Goal: Information Seeking & Learning: Learn about a topic

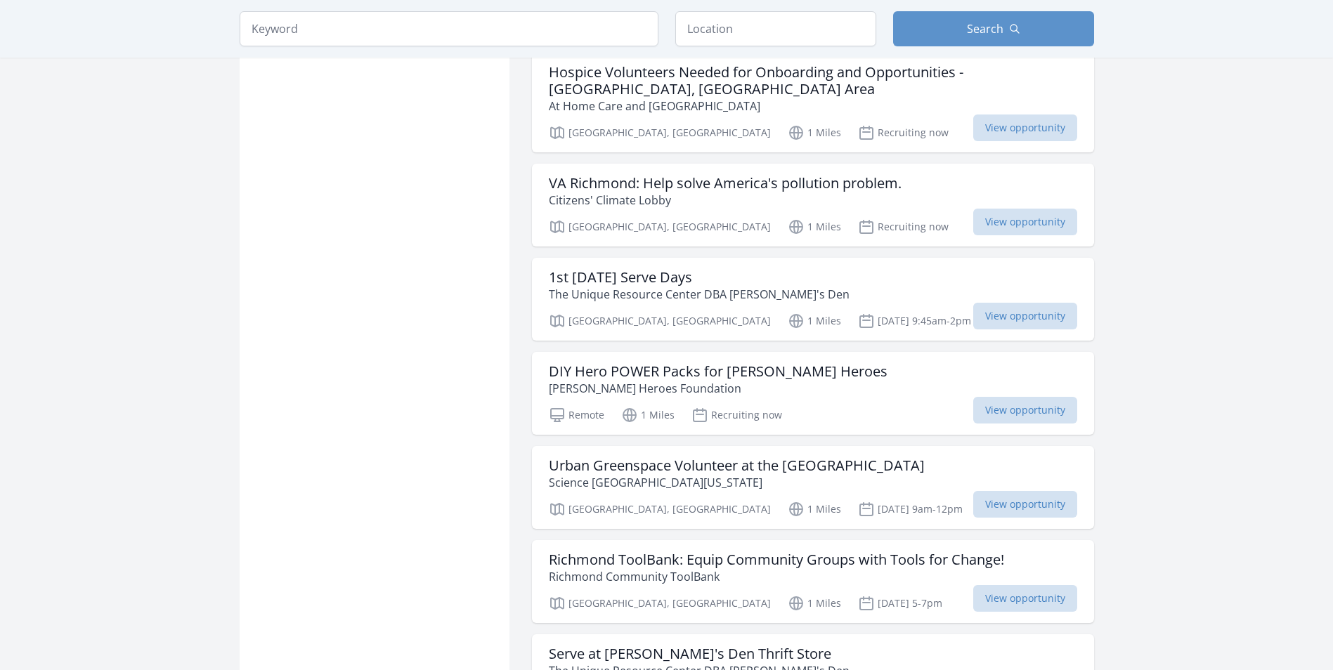
scroll to position [1616, 0]
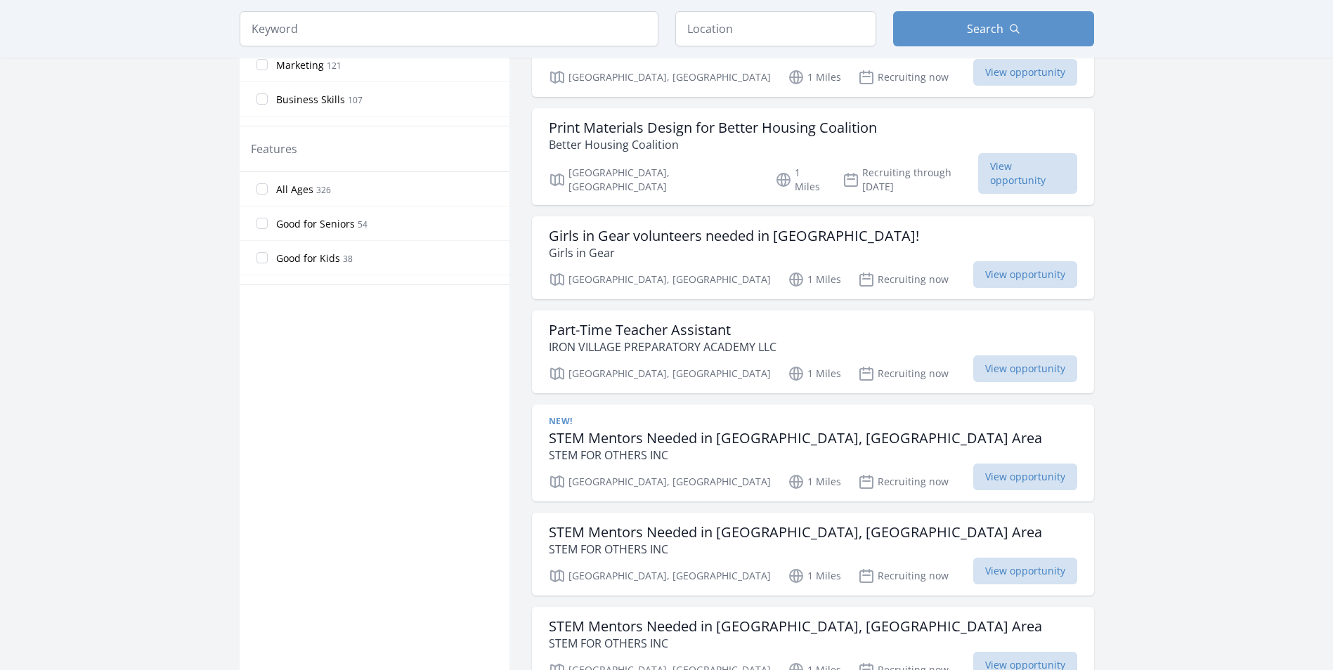
scroll to position [632, 0]
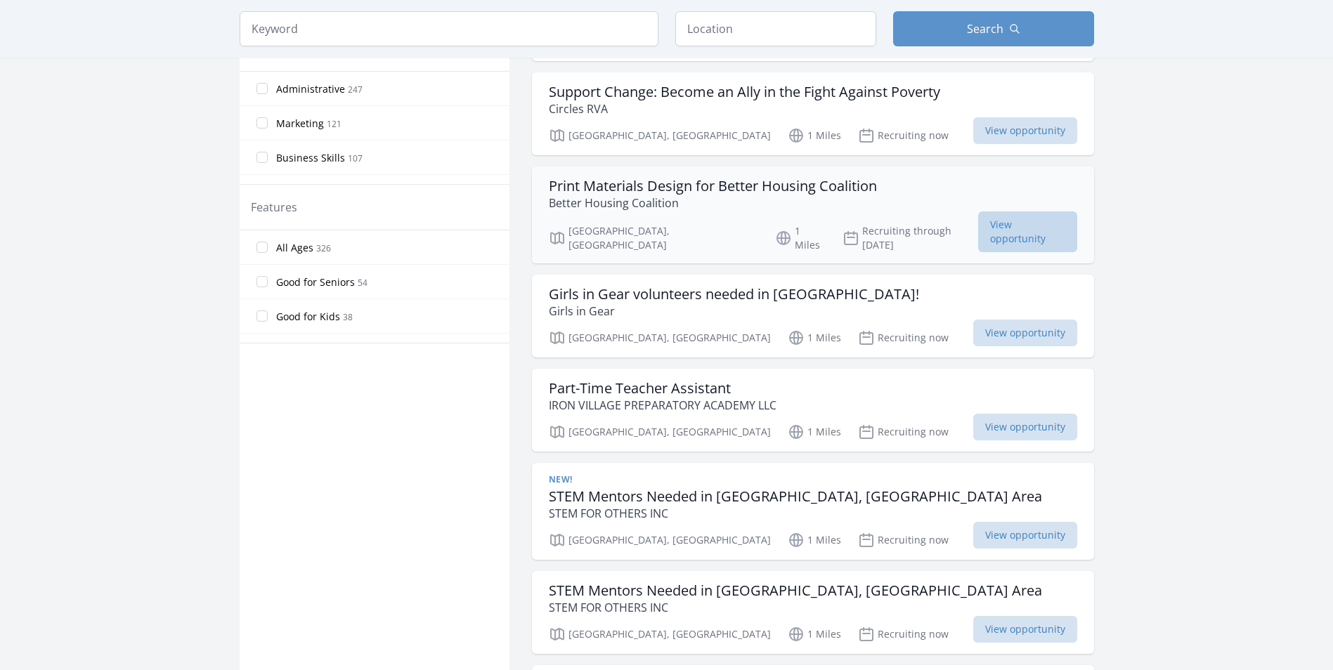
click at [978, 212] on span "View opportunity" at bounding box center [1027, 232] width 99 height 41
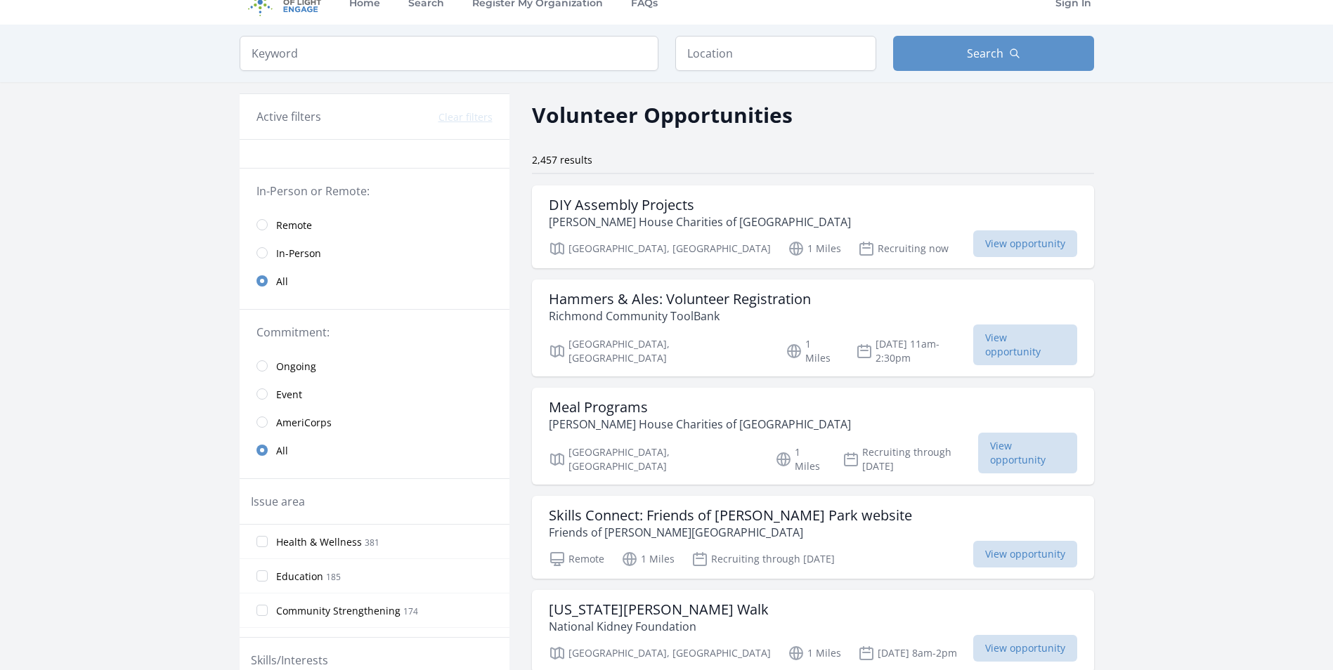
scroll to position [0, 0]
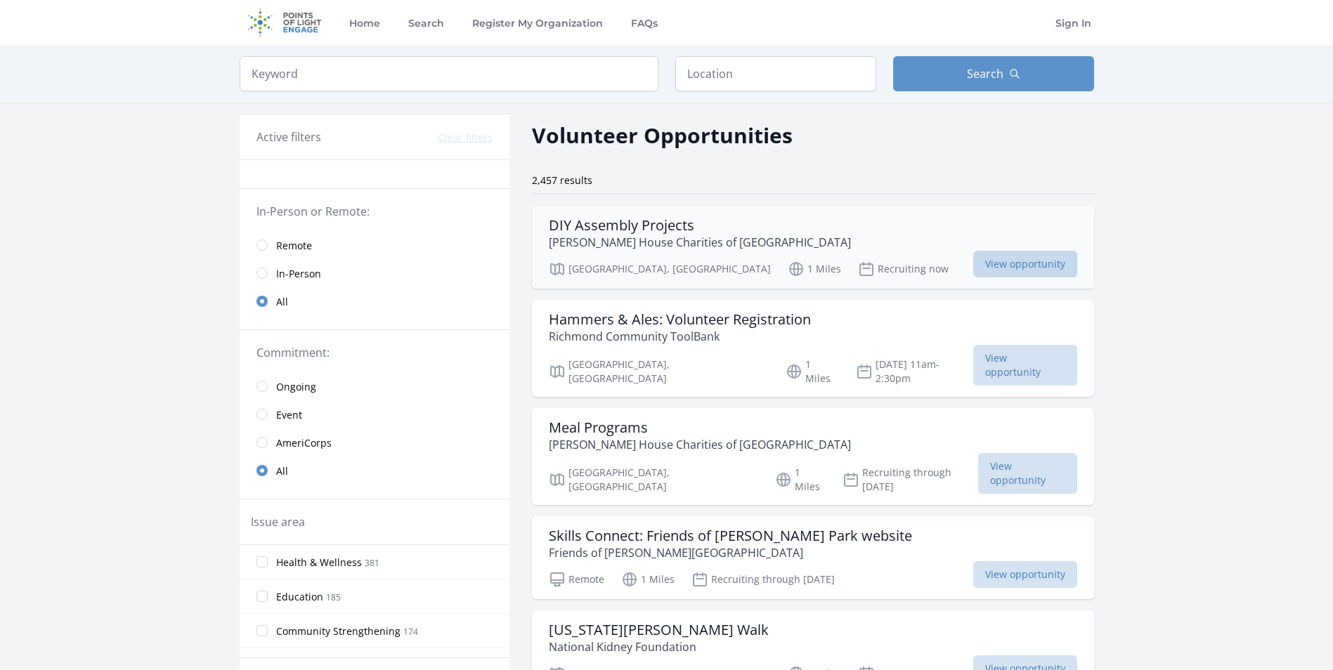
click at [973, 264] on span "View opportunity" at bounding box center [1025, 264] width 104 height 27
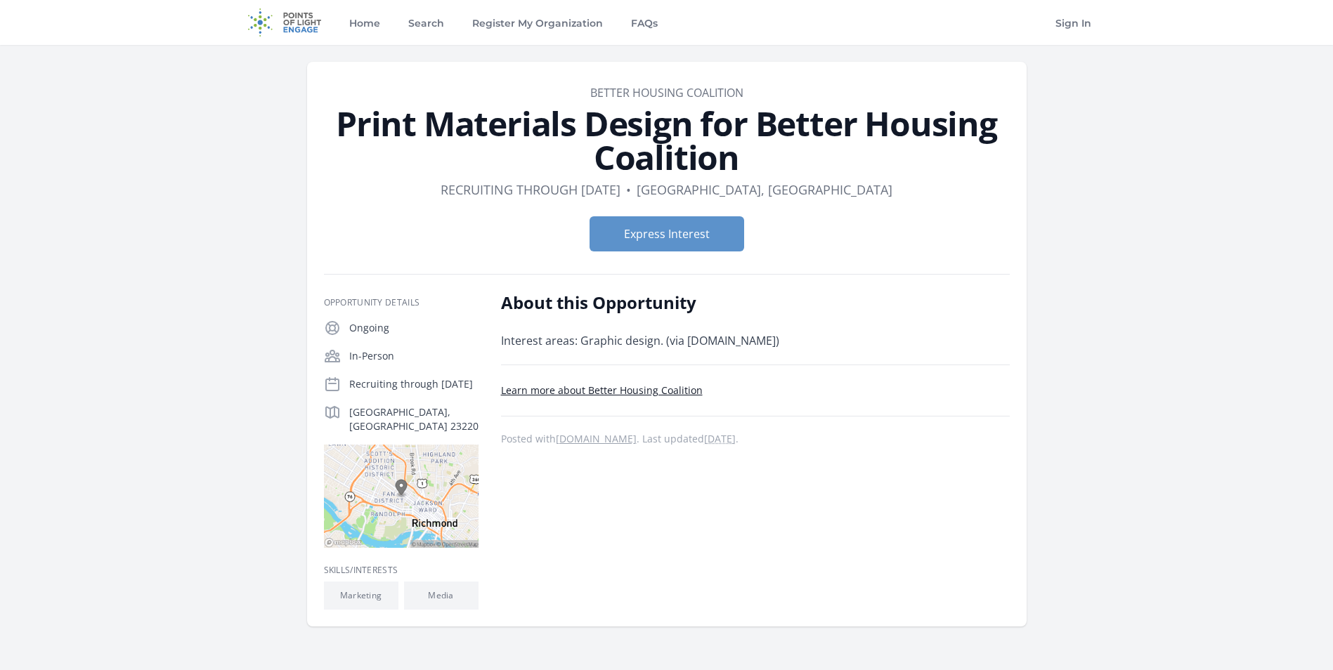
click at [588, 389] on link "Learn more about Better Housing Coalition" at bounding box center [602, 390] width 202 height 13
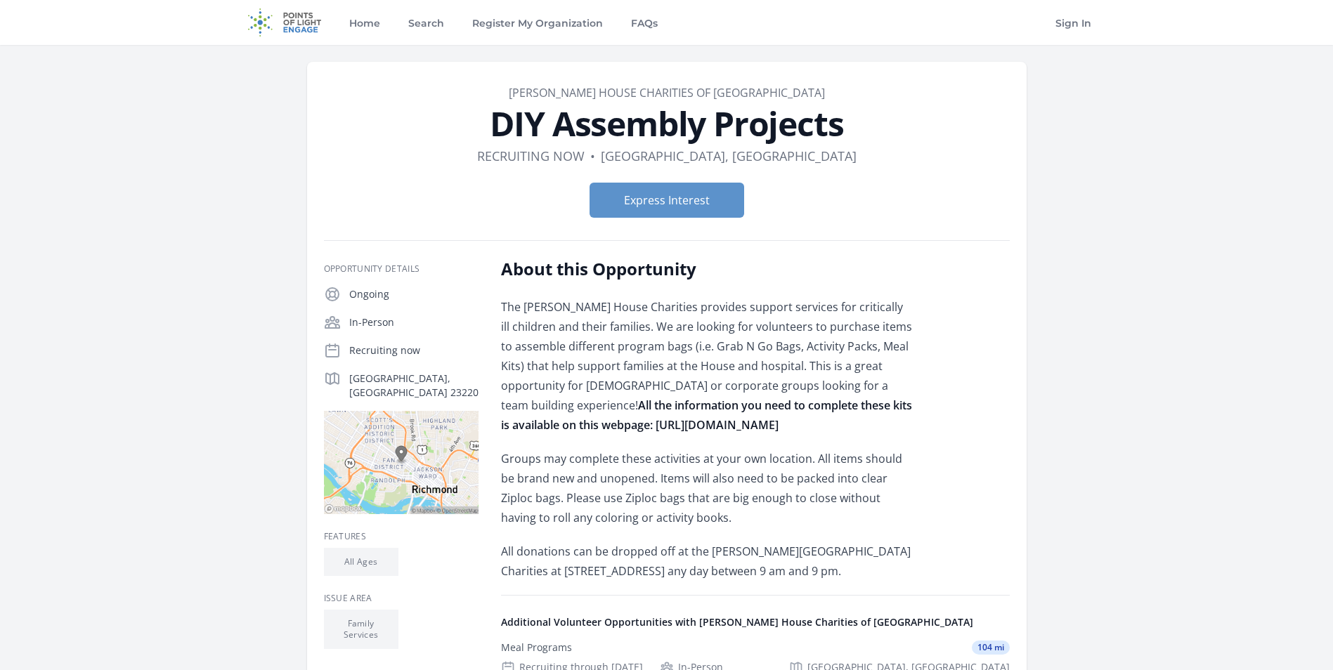
drag, startPoint x: 556, startPoint y: 424, endPoint x: 822, endPoint y: 422, distance: 266.3
click at [822, 422] on p "The Ronald McDonald House Charities provides support services for critically il…" at bounding box center [706, 366] width 411 height 138
copy strong "https://rmhc-richmond.org/get-involved/wishlist/"
